Goal: Task Accomplishment & Management: Manage account settings

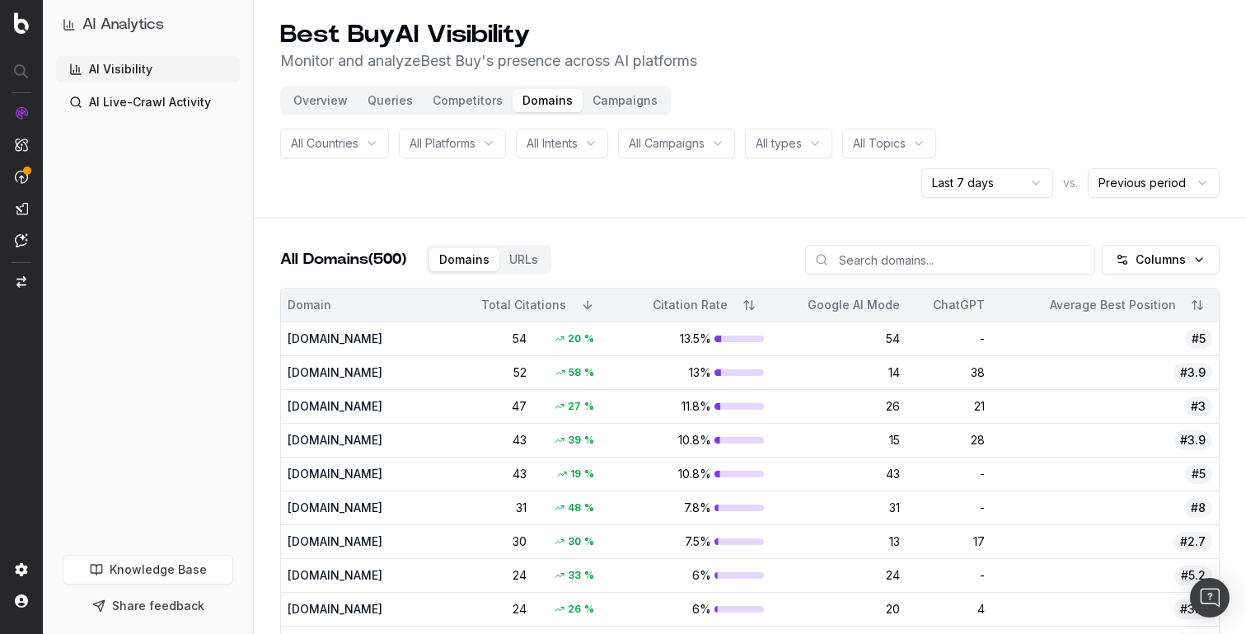
click at [602, 67] on p "Monitor and analyze Best Buy 's presence across AI platforms" at bounding box center [488, 60] width 417 height 23
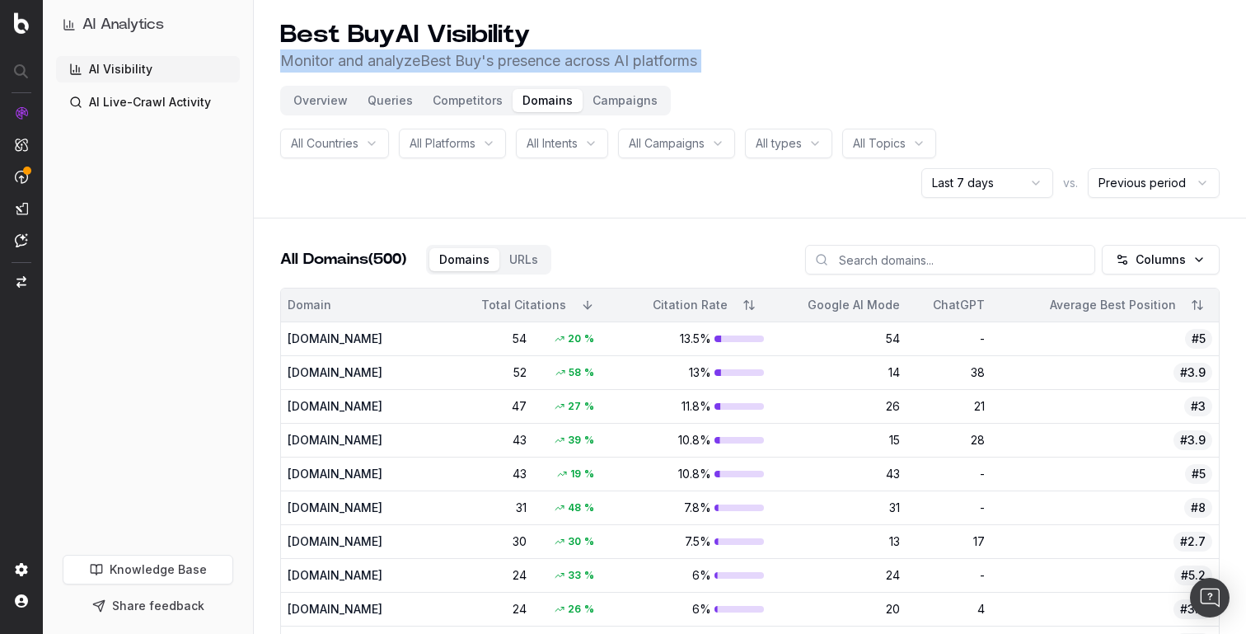
click at [602, 67] on p "Monitor and analyze Best Buy 's presence across AI platforms" at bounding box center [488, 60] width 417 height 23
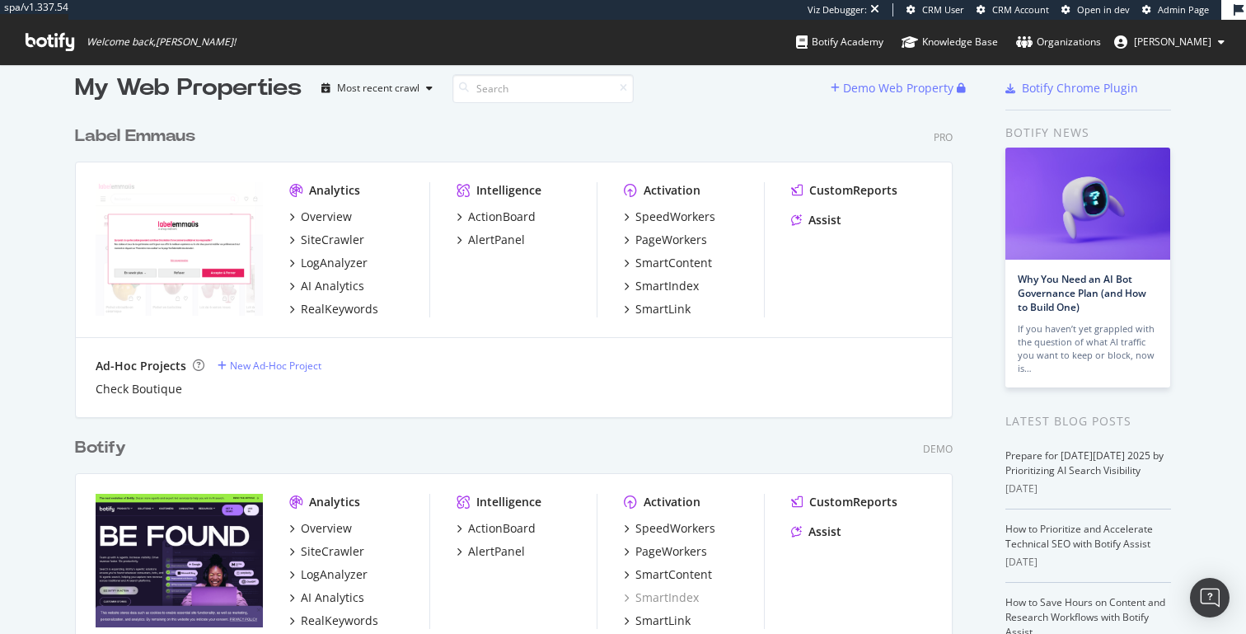
scroll to position [75, 0]
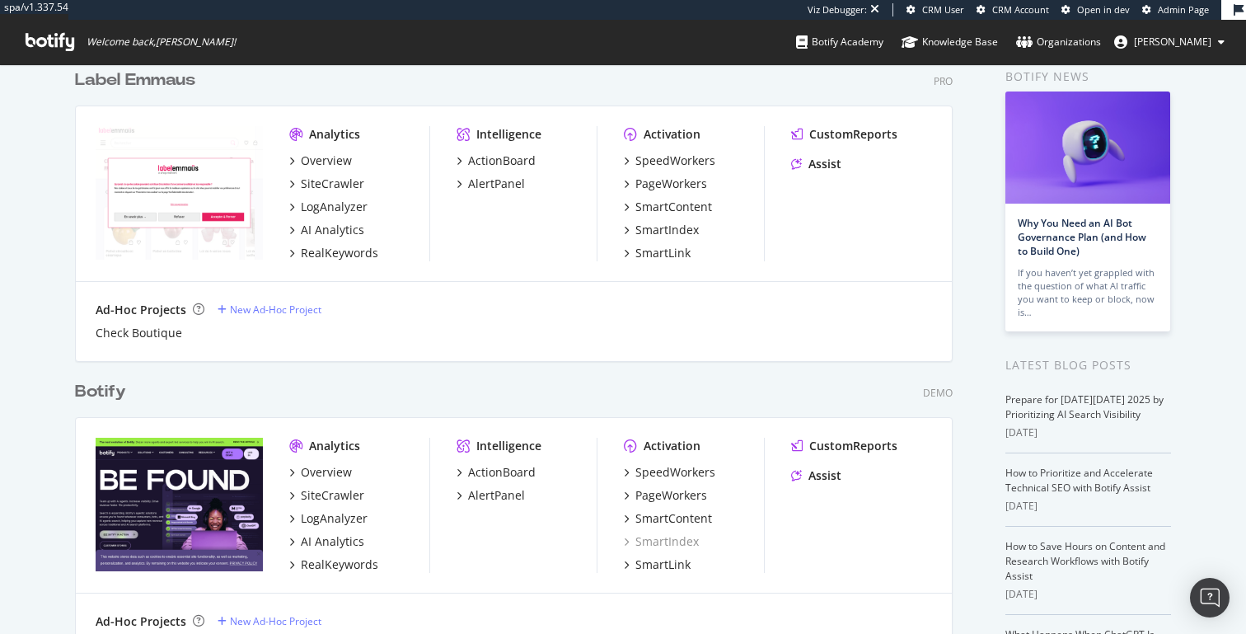
click at [1203, 60] on ul "Botify Academy Knowledge Base Organizations [PERSON_NAME]" at bounding box center [1021, 42] width 450 height 44
click at [1203, 46] on span "[PERSON_NAME]" at bounding box center [1172, 42] width 77 height 14
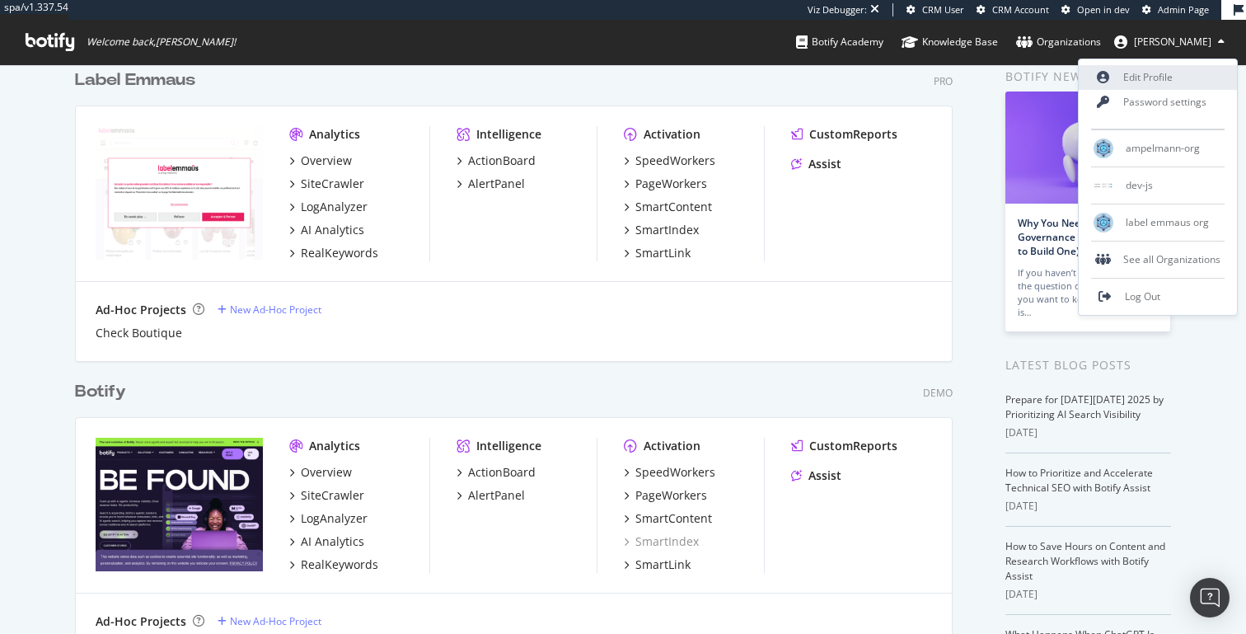
click at [1171, 83] on link "Edit Profile" at bounding box center [1158, 77] width 158 height 25
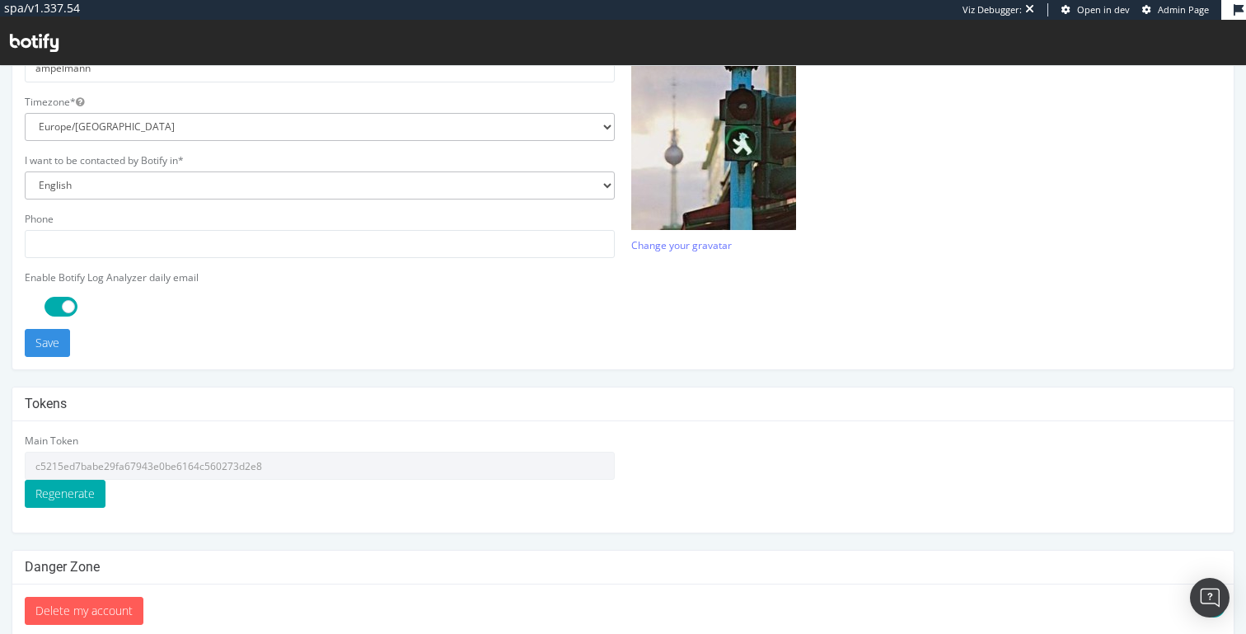
scroll to position [469, 0]
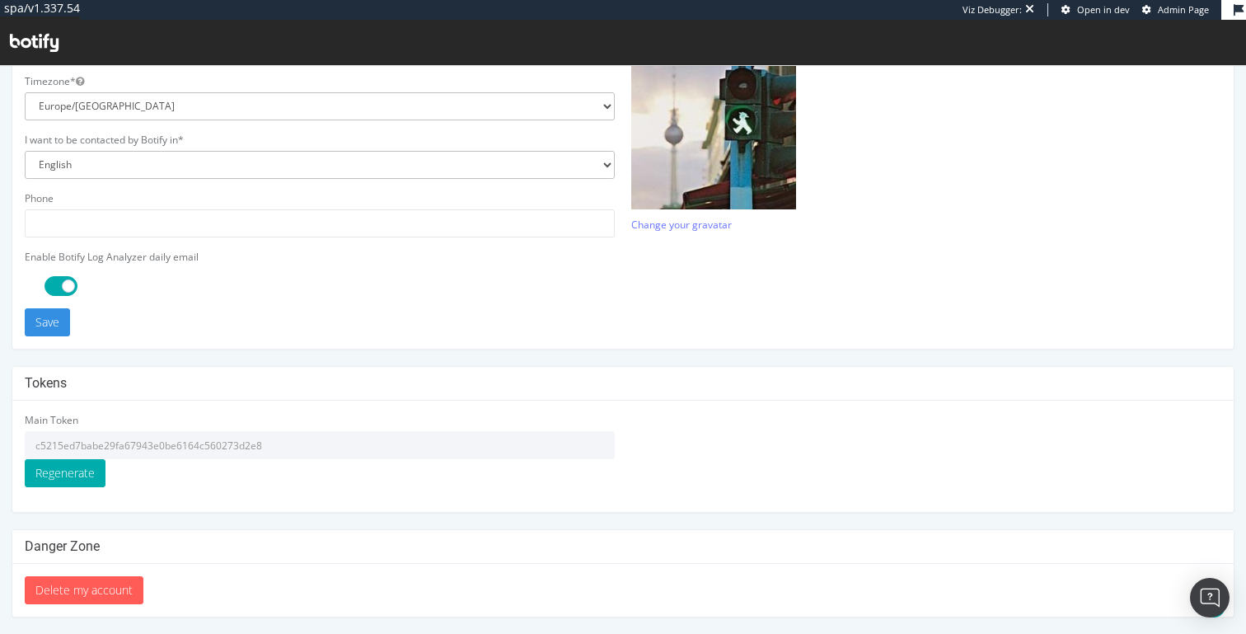
click at [316, 442] on input "c5215ed7babe29fa67943e0be6164c560273d2e8" at bounding box center [320, 445] width 590 height 28
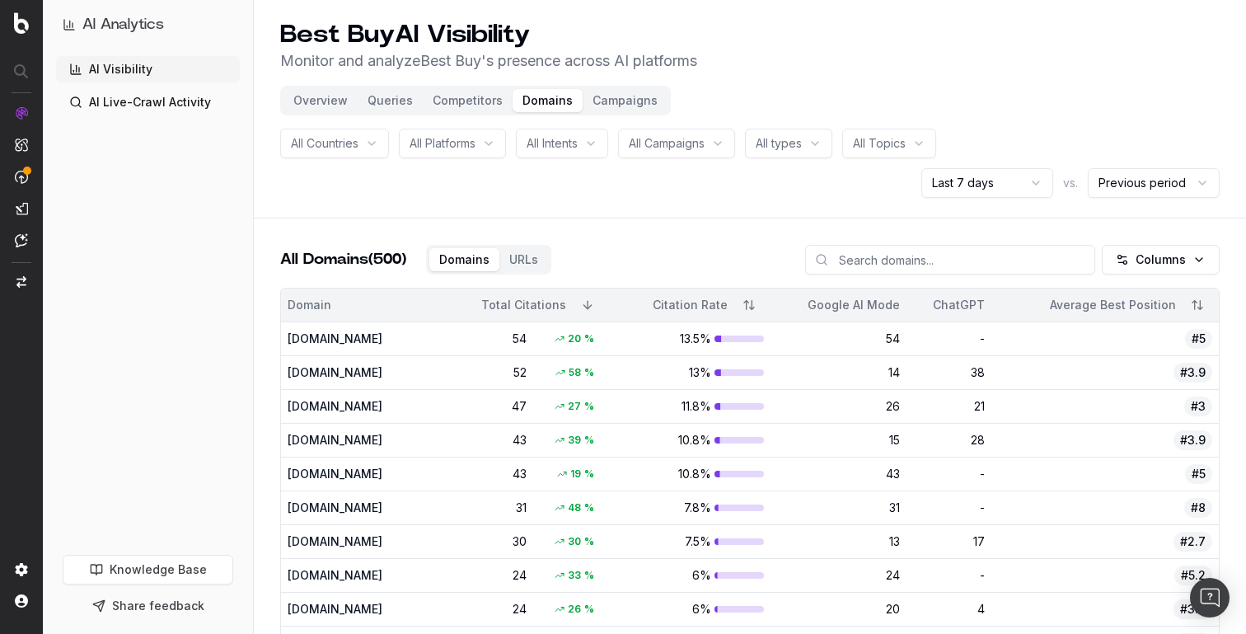
click at [461, 32] on h1 "Best Buy AI Visibility" at bounding box center [488, 35] width 417 height 30
